Goal: Download file/media: Obtain a digital file from the website

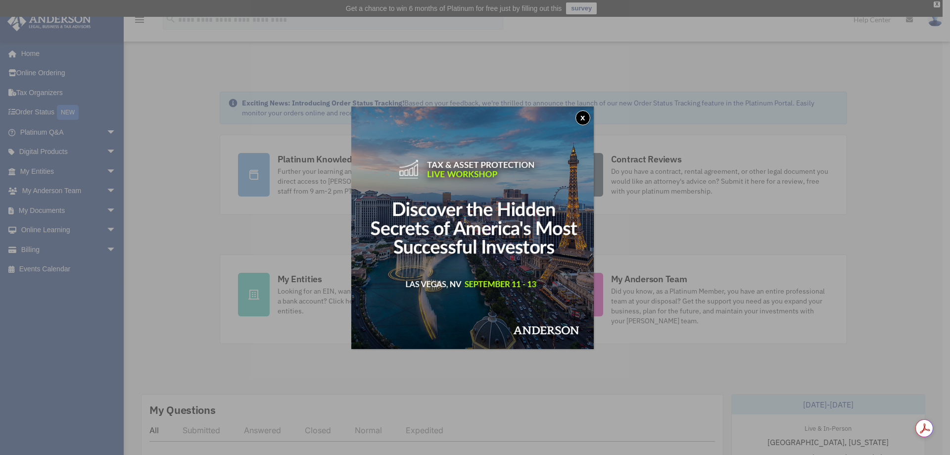
click at [587, 119] on button "x" at bounding box center [583, 117] width 15 height 15
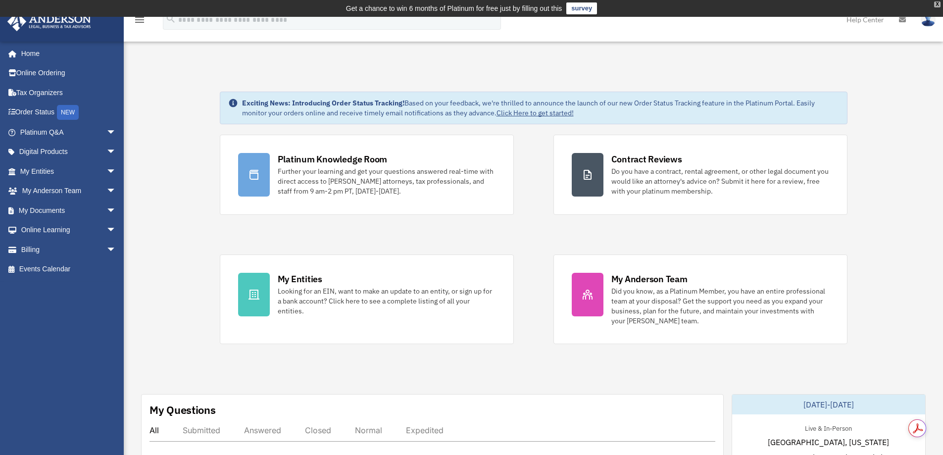
click at [936, 3] on div "X" at bounding box center [937, 4] width 6 height 6
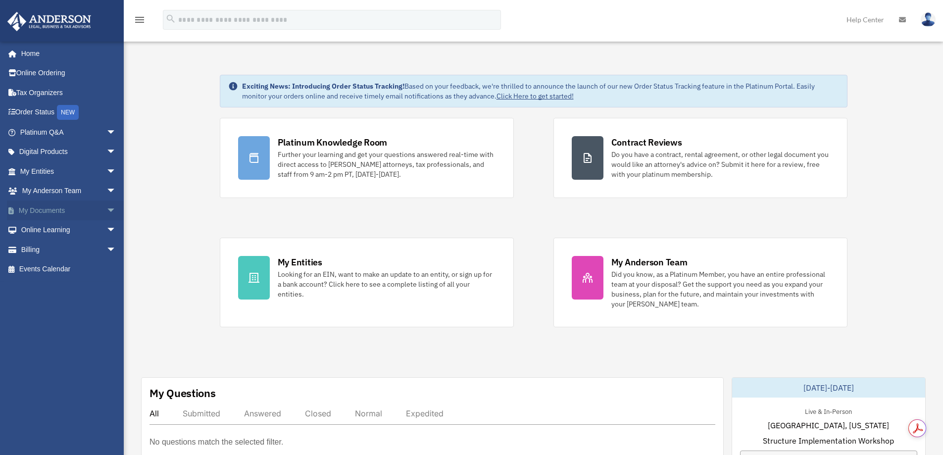
click at [106, 210] on span "arrow_drop_down" at bounding box center [116, 210] width 20 height 20
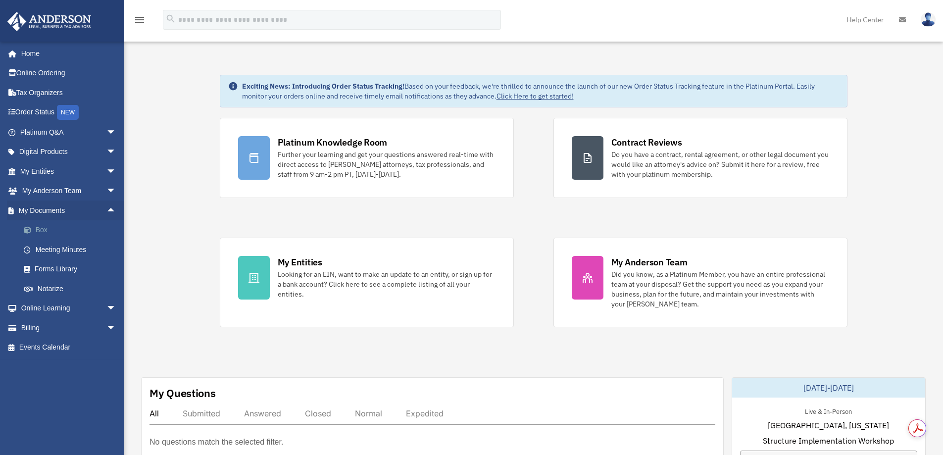
click at [38, 228] on link "Box" at bounding box center [72, 230] width 117 height 20
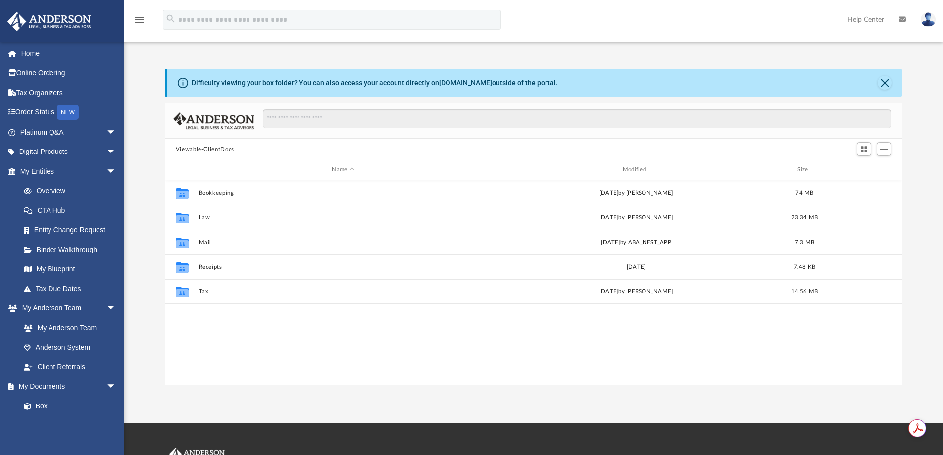
scroll to position [218, 729]
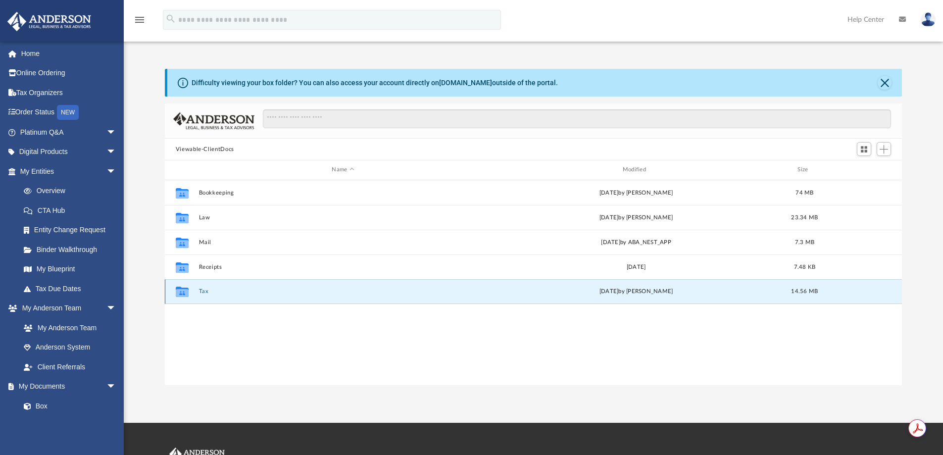
click at [205, 292] on button "Tax" at bounding box center [342, 291] width 289 height 6
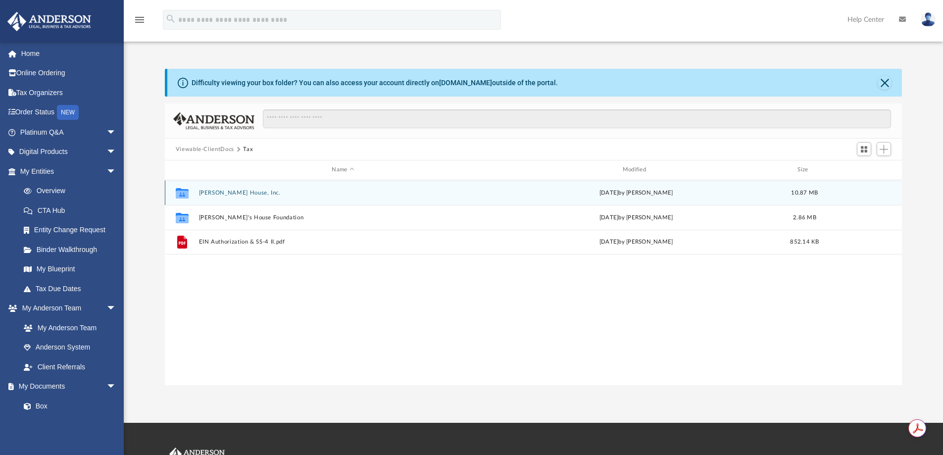
click at [239, 193] on button "[PERSON_NAME] House, Inc." at bounding box center [342, 193] width 289 height 6
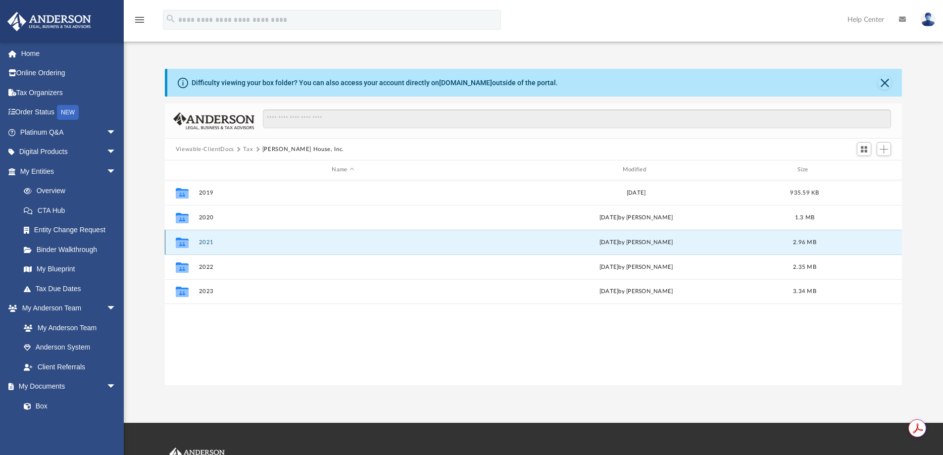
click at [210, 242] on button "2021" at bounding box center [342, 242] width 289 height 6
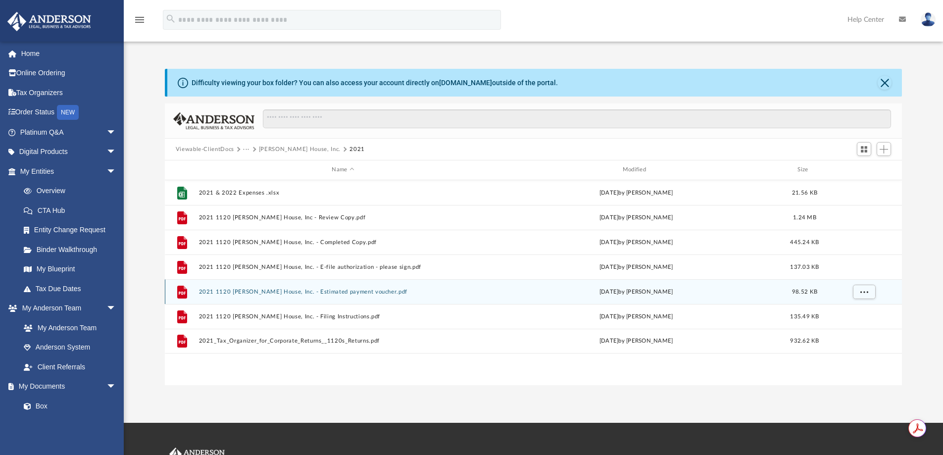
click at [322, 291] on button "2021 1120 [PERSON_NAME] House, Inc. - Estimated payment voucher.pdf" at bounding box center [342, 292] width 289 height 6
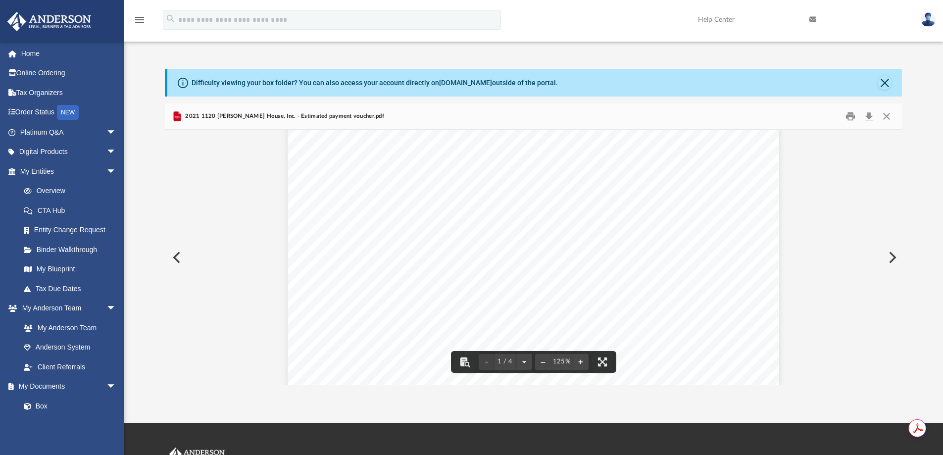
scroll to position [0, 0]
click at [178, 259] on button "Preview" at bounding box center [176, 257] width 22 height 28
click at [885, 116] on button "Close" at bounding box center [886, 116] width 18 height 15
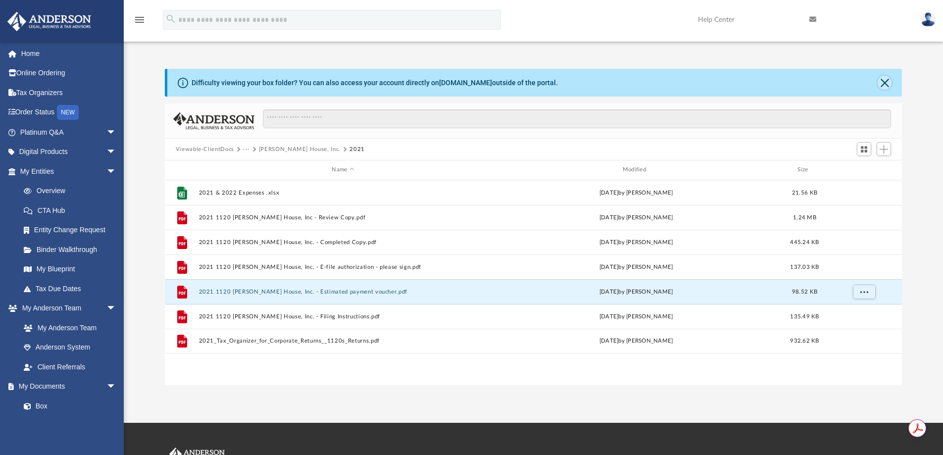
click at [883, 83] on button "Close" at bounding box center [884, 83] width 14 height 14
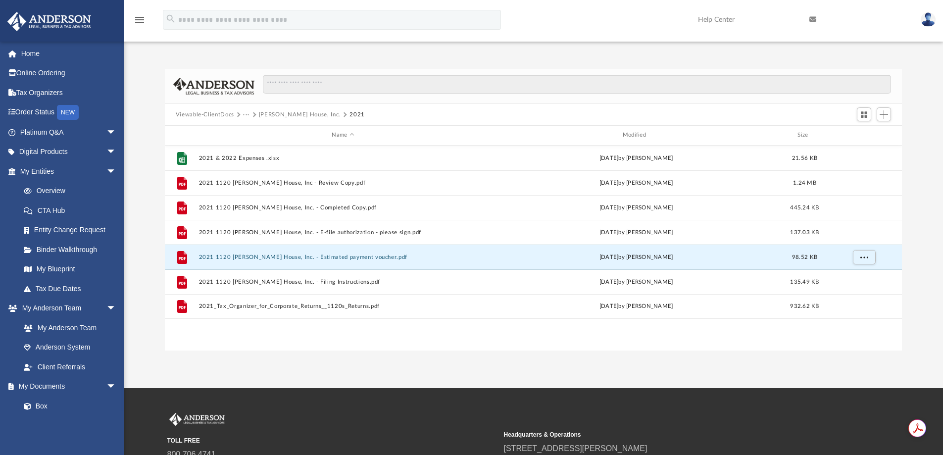
click at [296, 115] on button "[PERSON_NAME] House, Inc." at bounding box center [300, 114] width 82 height 9
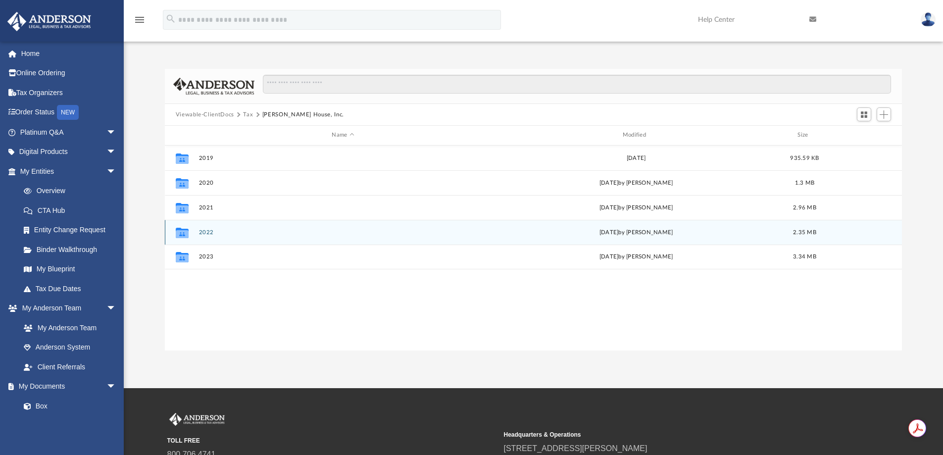
click at [206, 233] on button "2022" at bounding box center [342, 232] width 289 height 6
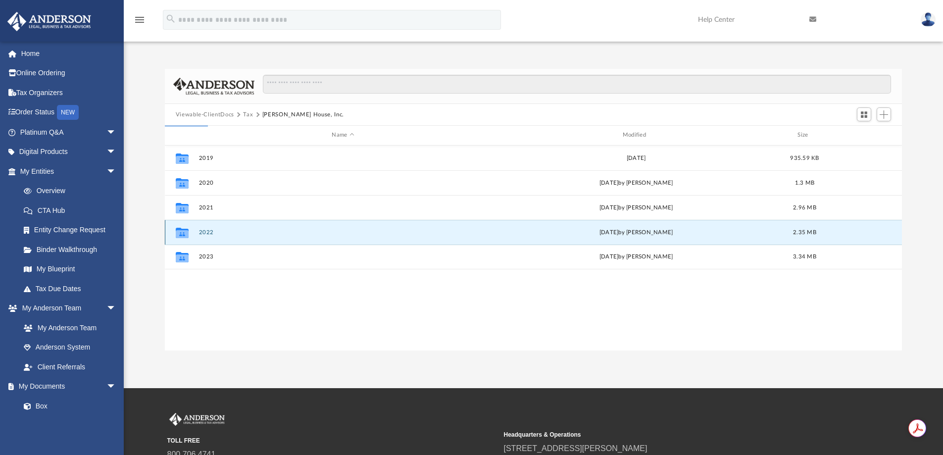
click at [206, 233] on button "2022" at bounding box center [342, 232] width 289 height 6
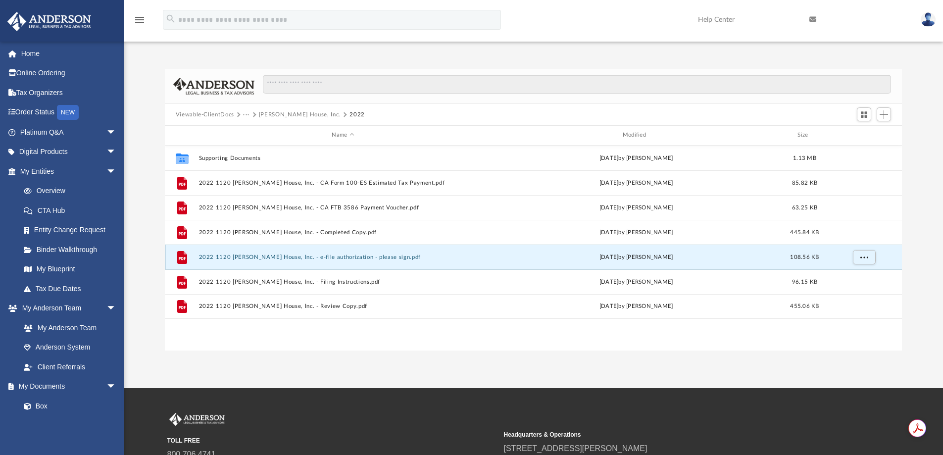
click at [332, 256] on button "2022 1120 [PERSON_NAME] House, Inc. - e-file authorization - please sign.pdf" at bounding box center [342, 257] width 289 height 6
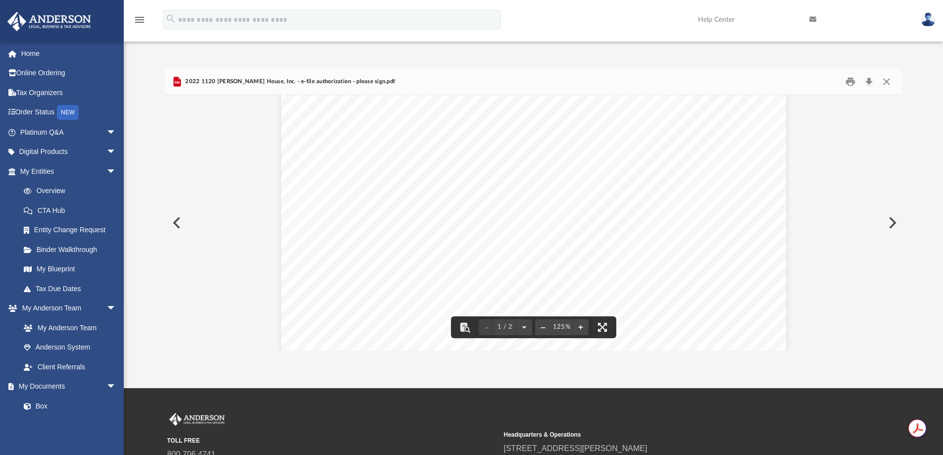
scroll to position [198, 0]
click at [890, 82] on button "Close" at bounding box center [886, 81] width 18 height 15
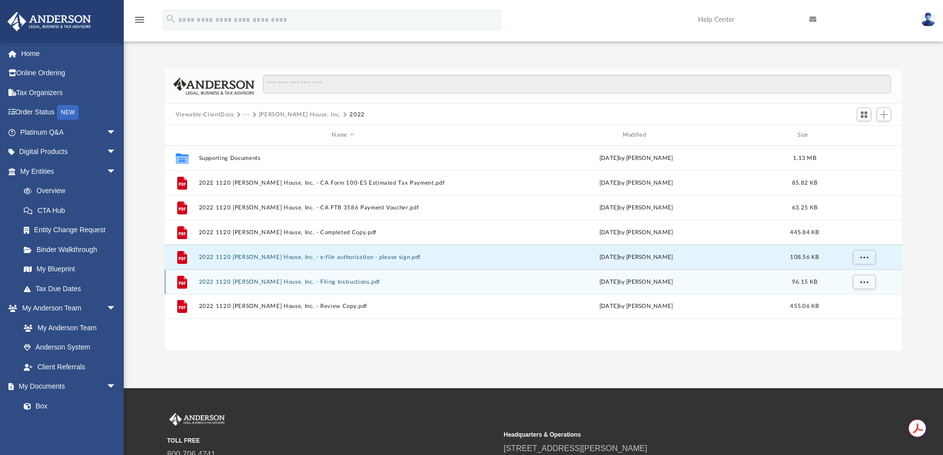
click at [324, 279] on button "2022 1120 [PERSON_NAME] House, Inc. - Filing Instructions.pdf" at bounding box center [342, 282] width 289 height 6
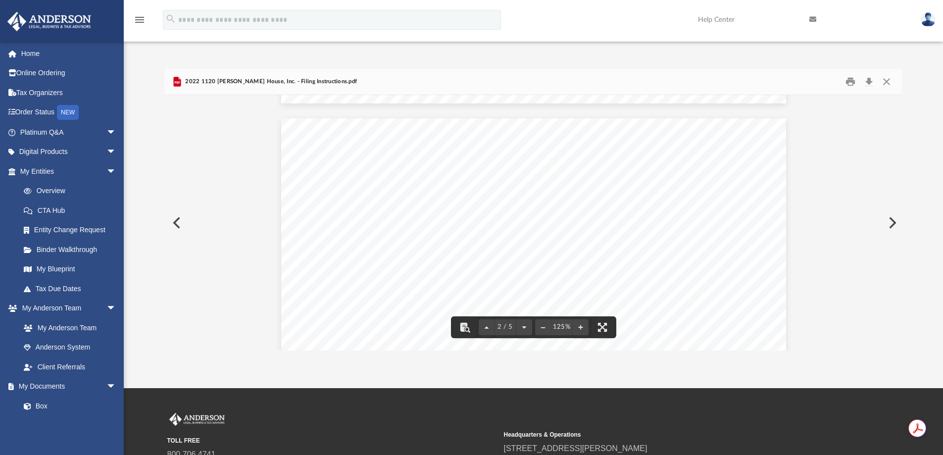
scroll to position [1188, 0]
click at [888, 80] on button "Close" at bounding box center [886, 81] width 18 height 15
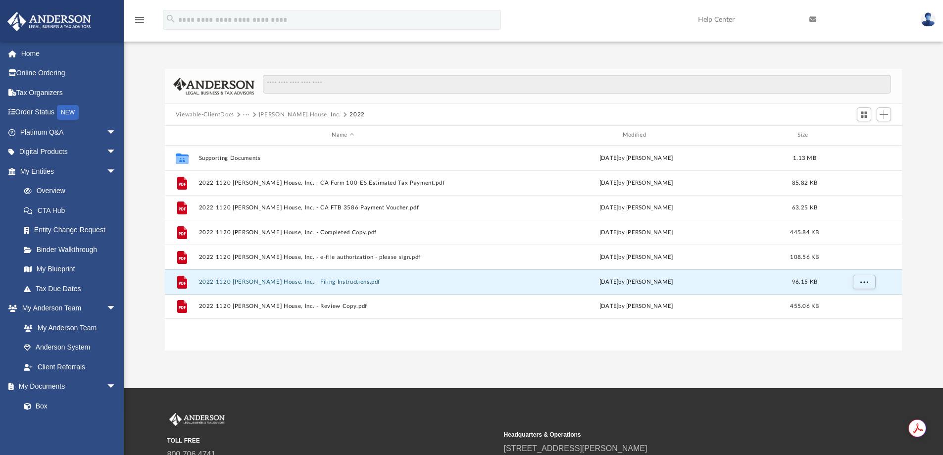
click at [296, 116] on button "[PERSON_NAME] House, Inc." at bounding box center [300, 114] width 82 height 9
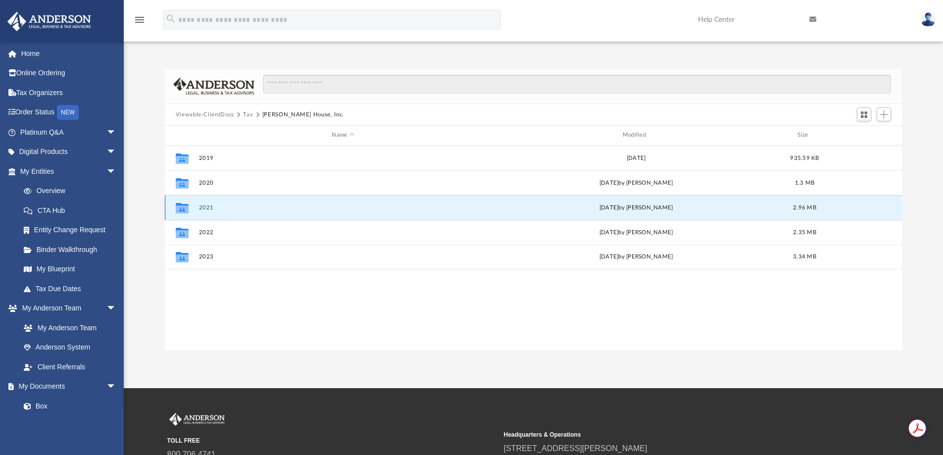
click at [208, 206] on button "2021" at bounding box center [342, 207] width 289 height 6
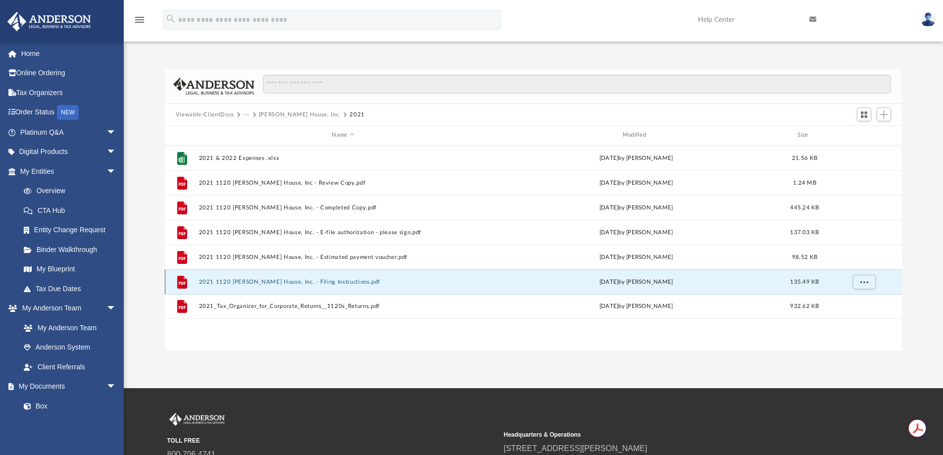
click at [331, 283] on button "2021 1120 [PERSON_NAME] House, Inc. - Filing Instructions.pdf" at bounding box center [342, 282] width 289 height 6
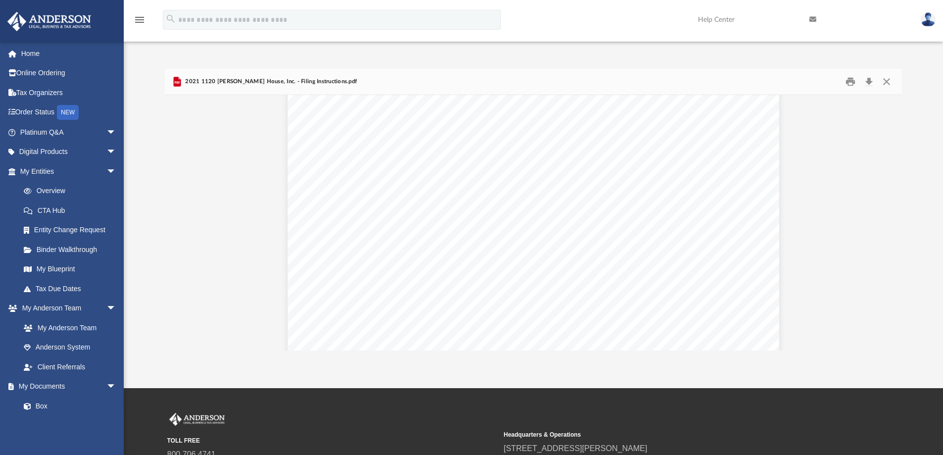
scroll to position [2475, 0]
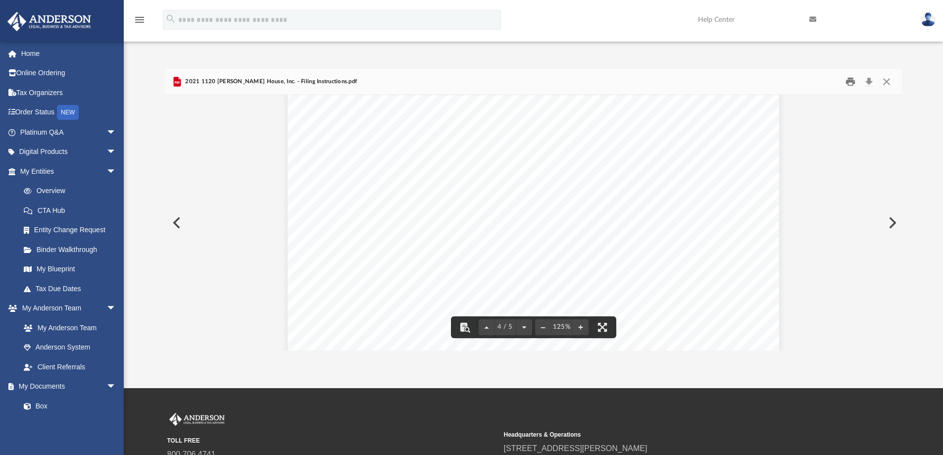
click at [847, 84] on button "Print" at bounding box center [850, 81] width 20 height 15
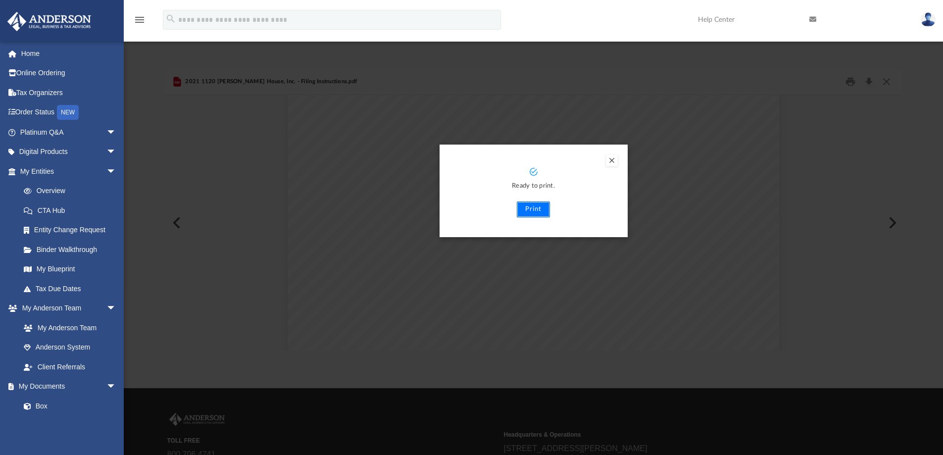
click at [536, 209] on button "Print" at bounding box center [533, 209] width 33 height 16
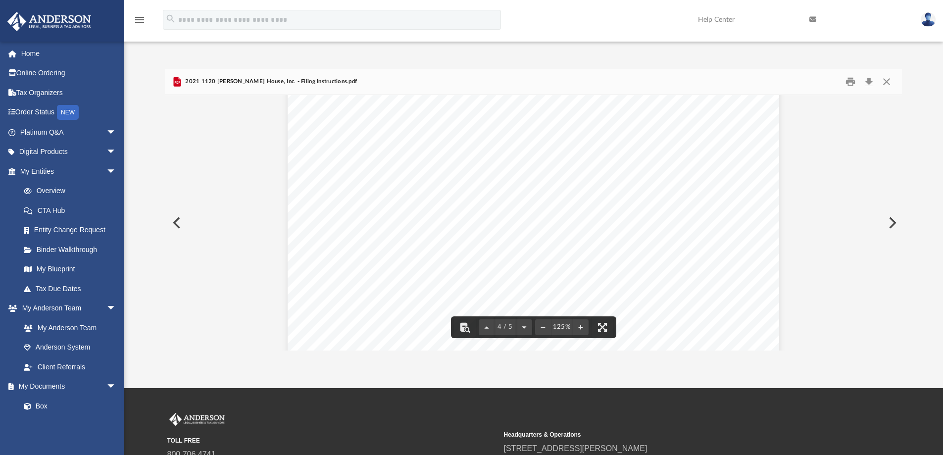
scroll to position [2227, 0]
click at [887, 80] on button "Close" at bounding box center [886, 81] width 18 height 15
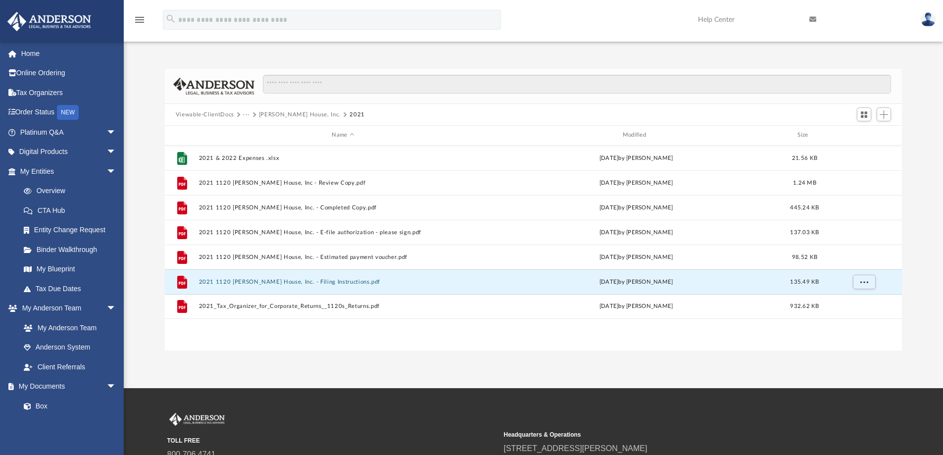
click at [300, 115] on button "[PERSON_NAME] House, Inc." at bounding box center [300, 114] width 82 height 9
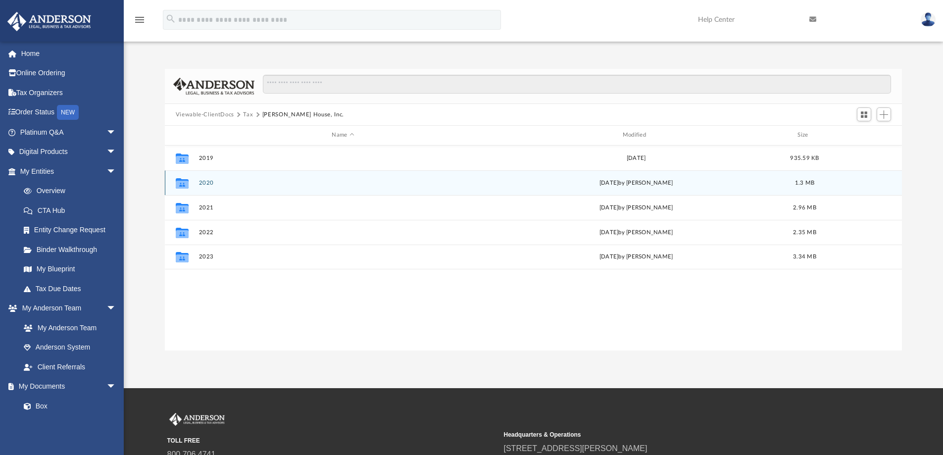
click at [209, 182] on button "2020" at bounding box center [342, 183] width 289 height 6
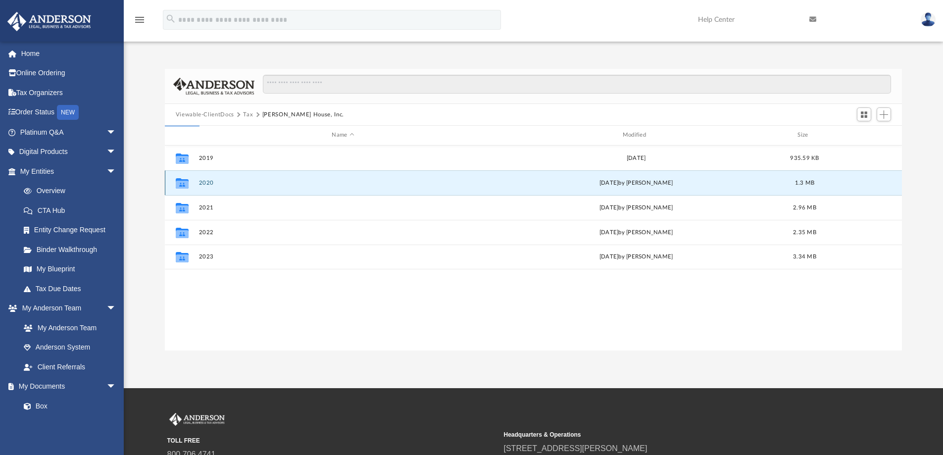
click at [209, 181] on button "2020" at bounding box center [342, 183] width 289 height 6
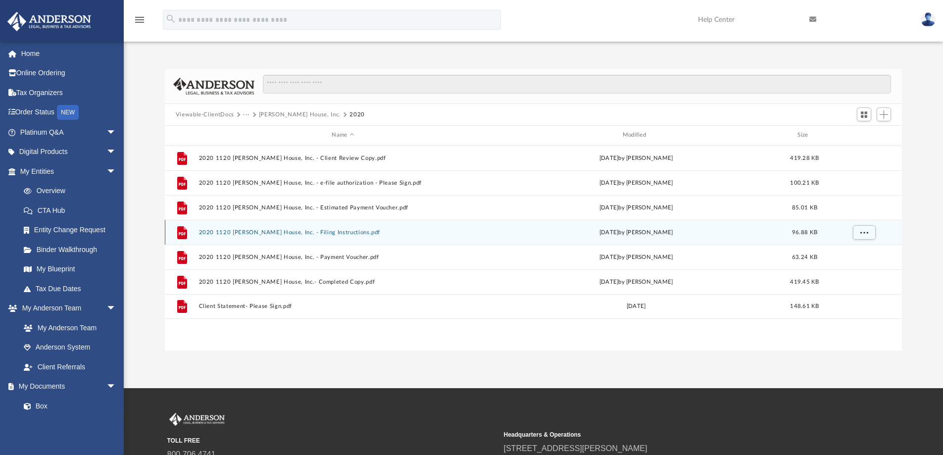
click at [334, 232] on button "2020 1120 [PERSON_NAME] House, Inc. - Filing Instructions.pdf" at bounding box center [342, 232] width 289 height 6
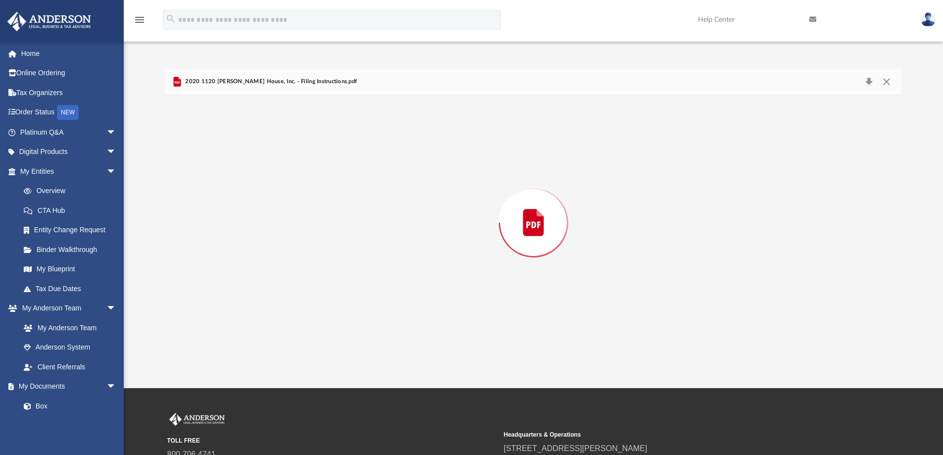
click at [334, 232] on div "Preview" at bounding box center [533, 222] width 737 height 255
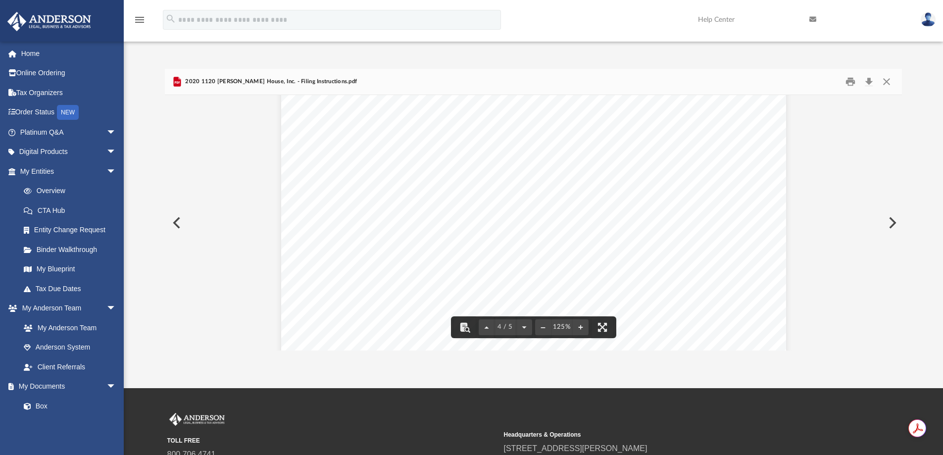
scroll to position [2323, 0]
click at [890, 84] on button "Close" at bounding box center [886, 81] width 18 height 15
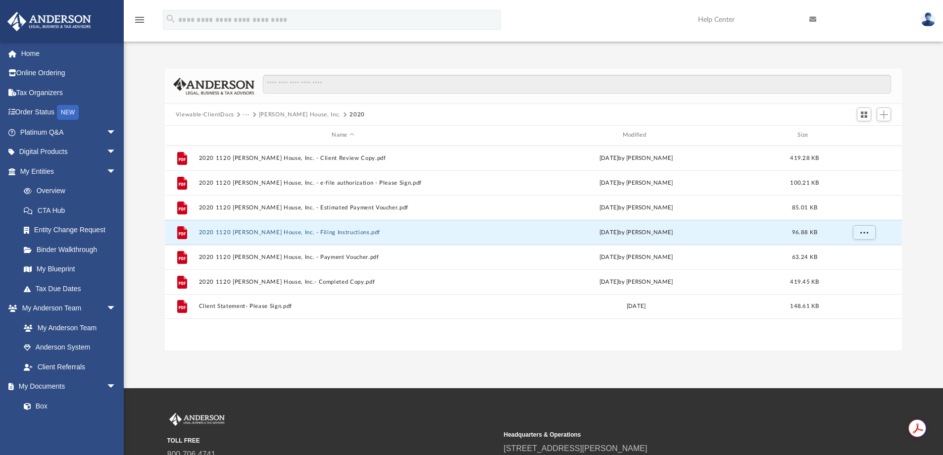
click at [290, 114] on button "[PERSON_NAME] House, Inc." at bounding box center [300, 114] width 82 height 9
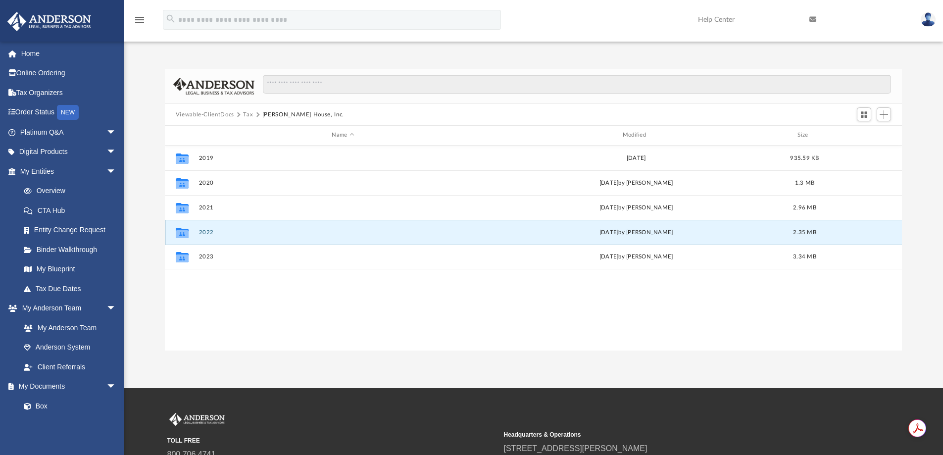
click at [203, 229] on button "2022" at bounding box center [342, 232] width 289 height 6
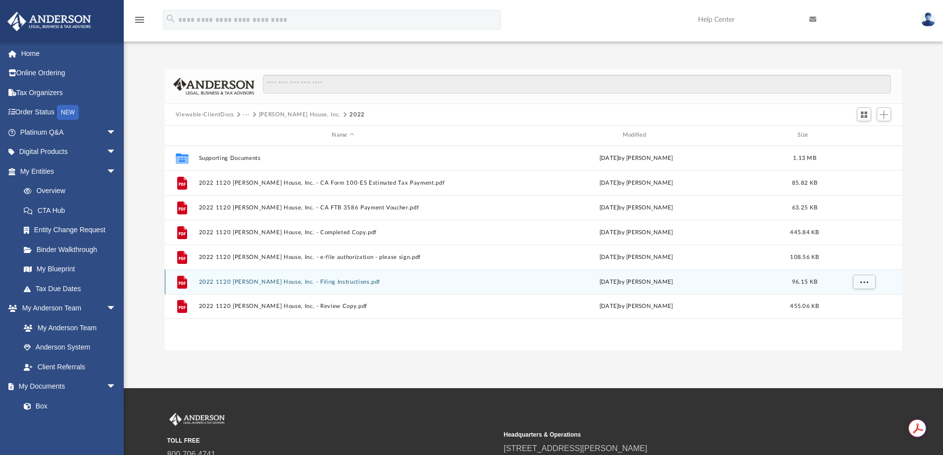
click at [332, 285] on button "2022 1120 [PERSON_NAME] House, Inc. - Filing Instructions.pdf" at bounding box center [342, 282] width 289 height 6
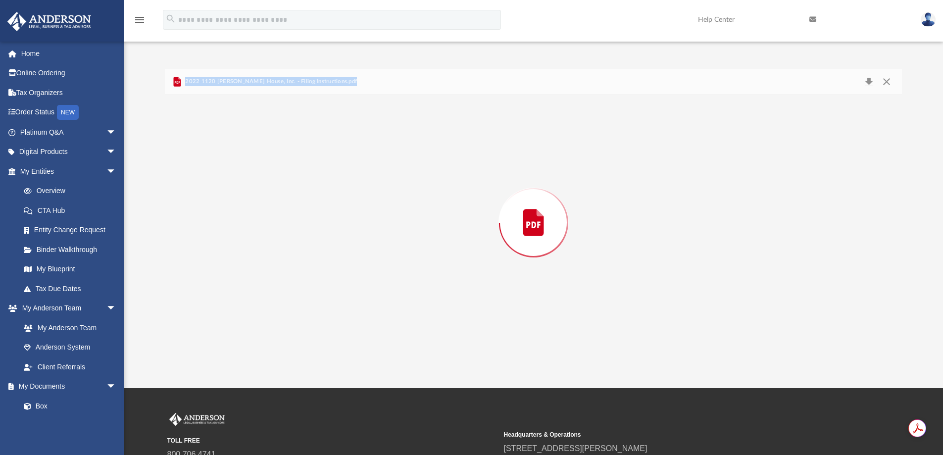
click at [332, 284] on div "Preview" at bounding box center [533, 222] width 737 height 255
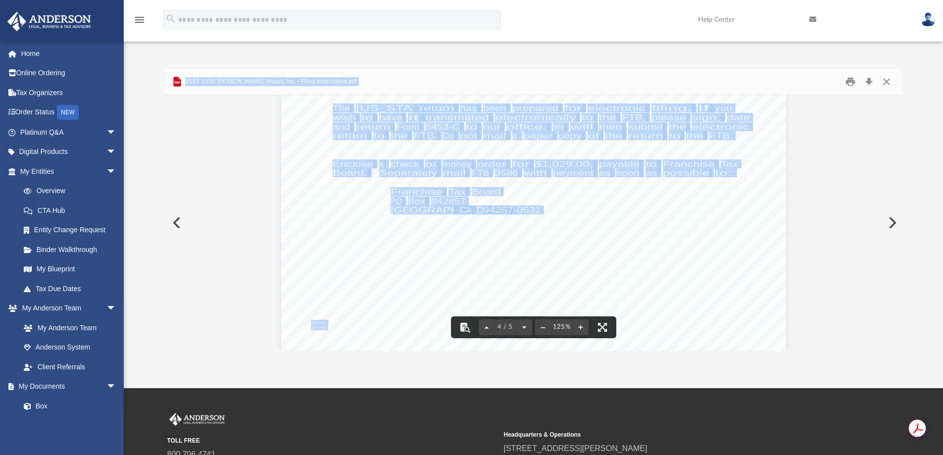
scroll to position [2194, 0]
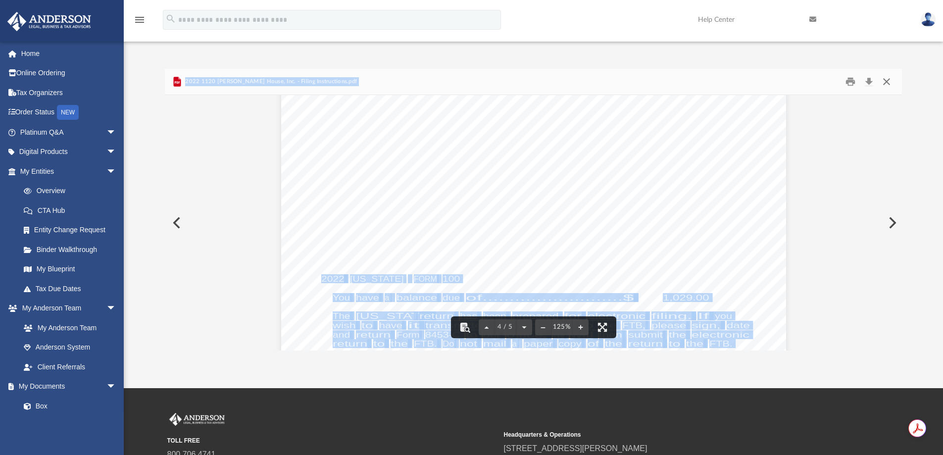
click at [886, 82] on button "Close" at bounding box center [886, 81] width 18 height 15
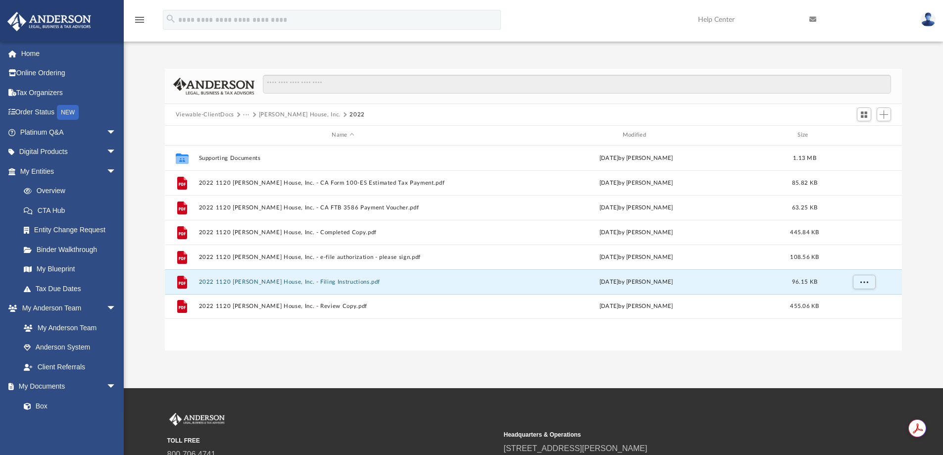
click at [273, 112] on button "[PERSON_NAME] House, Inc." at bounding box center [300, 114] width 82 height 9
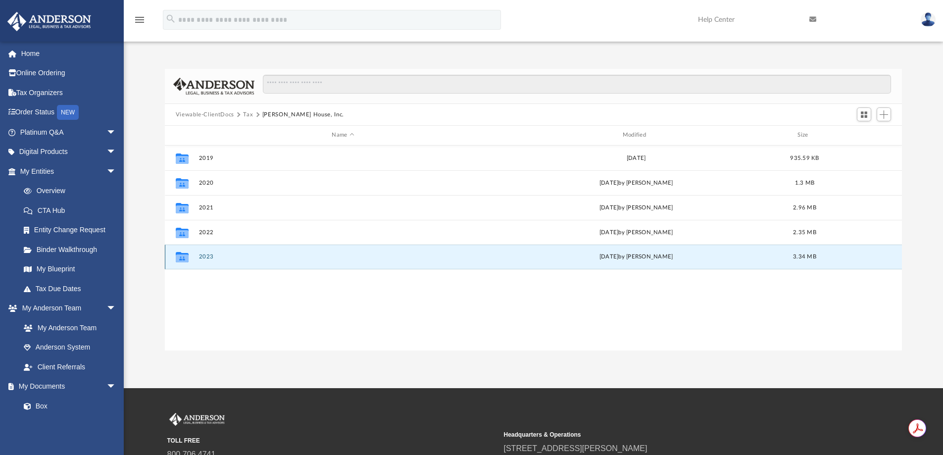
click at [206, 259] on button "2023" at bounding box center [342, 256] width 289 height 6
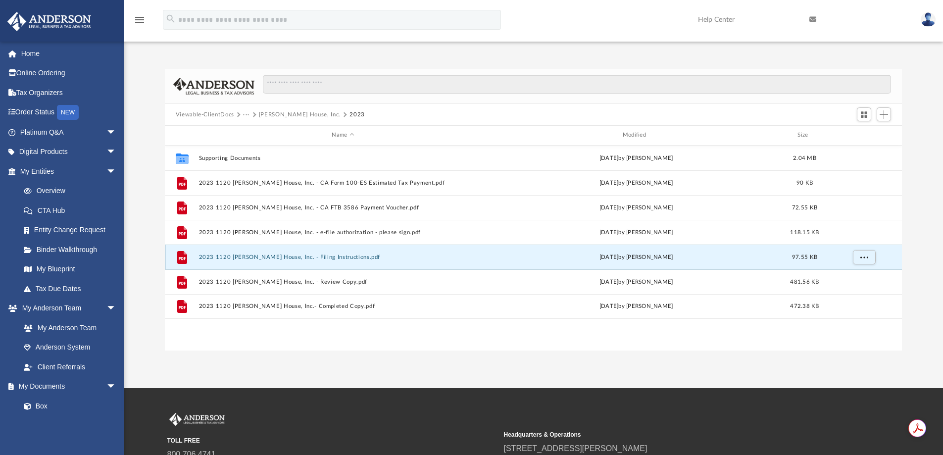
click at [329, 258] on button "2023 1120 [PERSON_NAME] House, Inc. - Filing Instructions.pdf" at bounding box center [342, 257] width 289 height 6
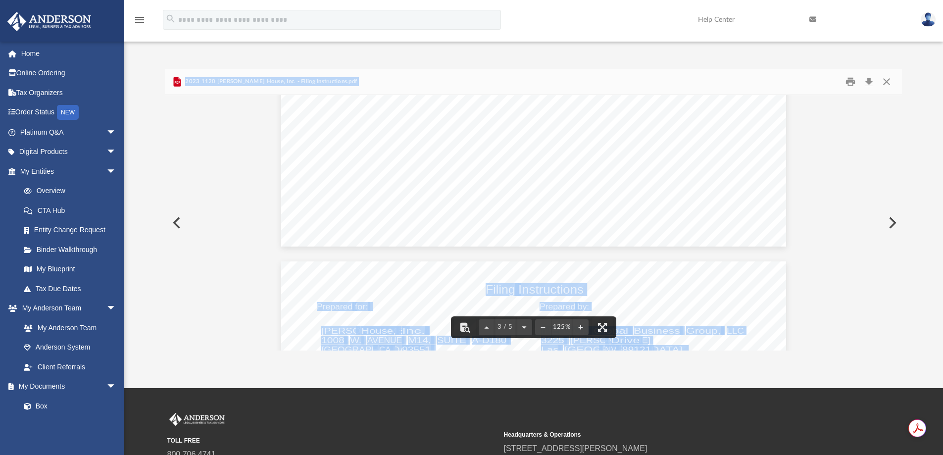
scroll to position [1683, 0]
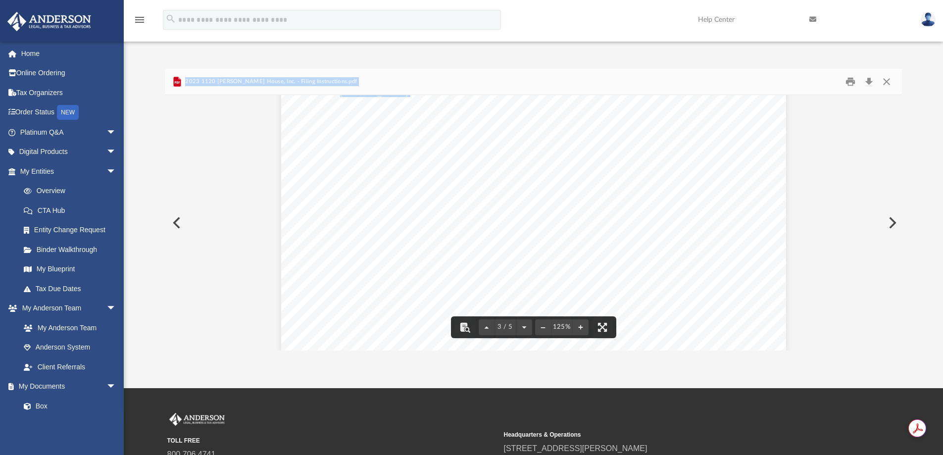
click at [928, 22] on img at bounding box center [928, 19] width 15 height 14
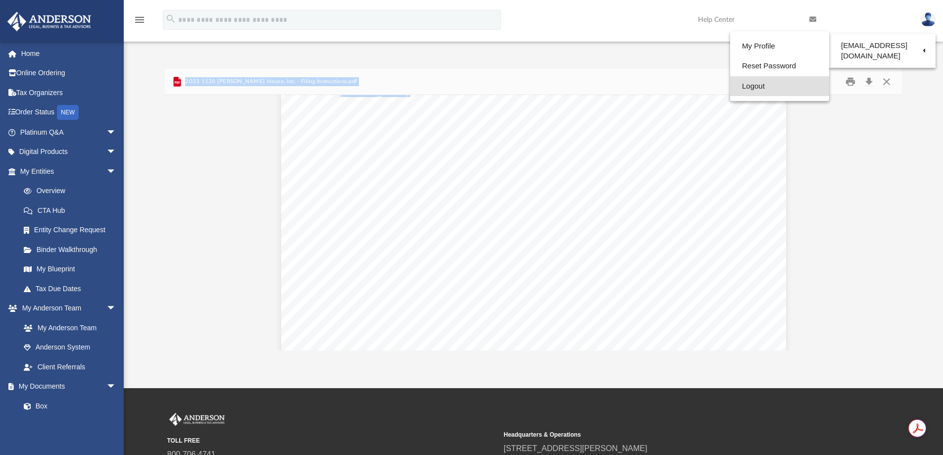
click at [754, 86] on link "Logout" at bounding box center [779, 86] width 99 height 20
